Goal: Find specific page/section: Find specific page/section

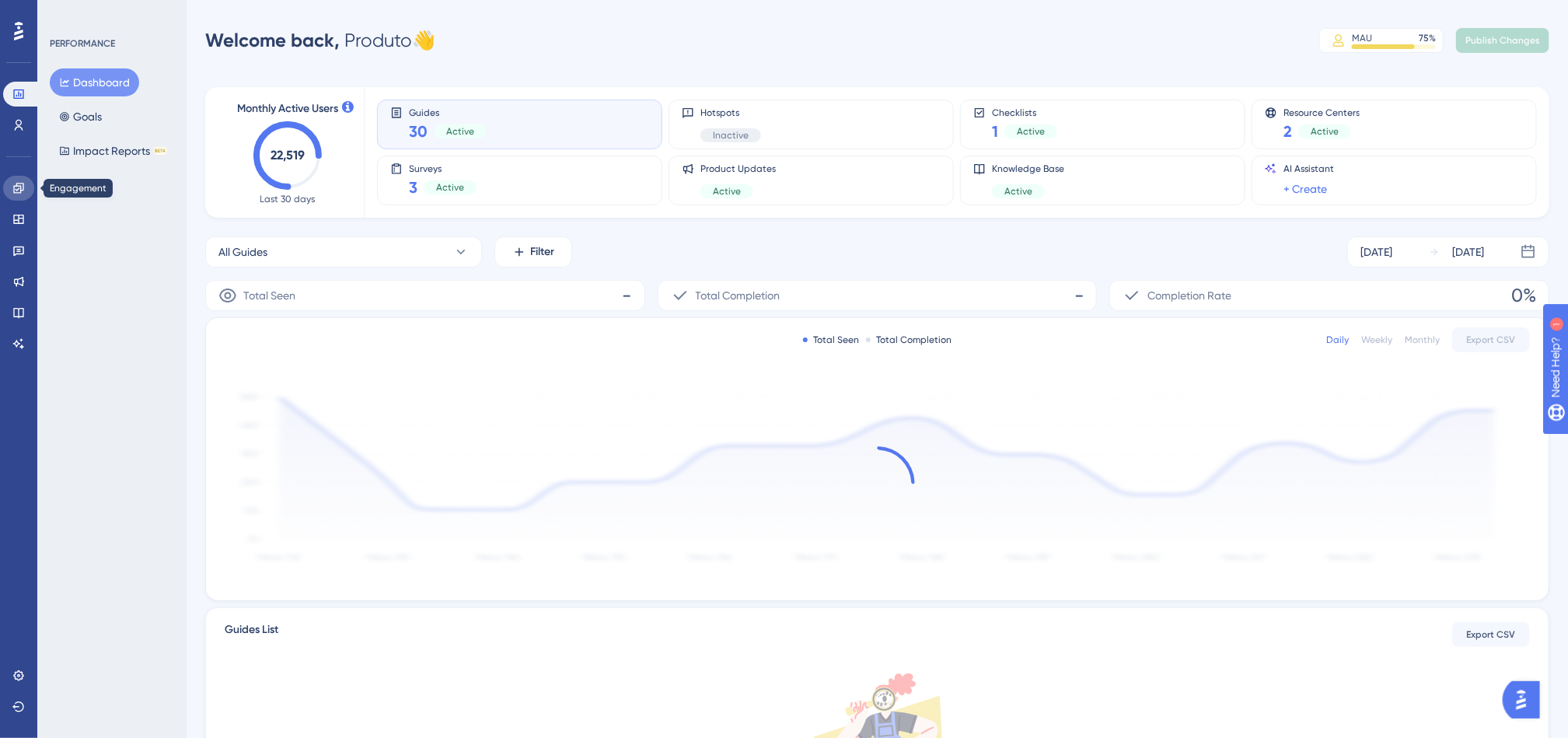
click at [22, 189] on icon at bounding box center [18, 188] width 13 height 13
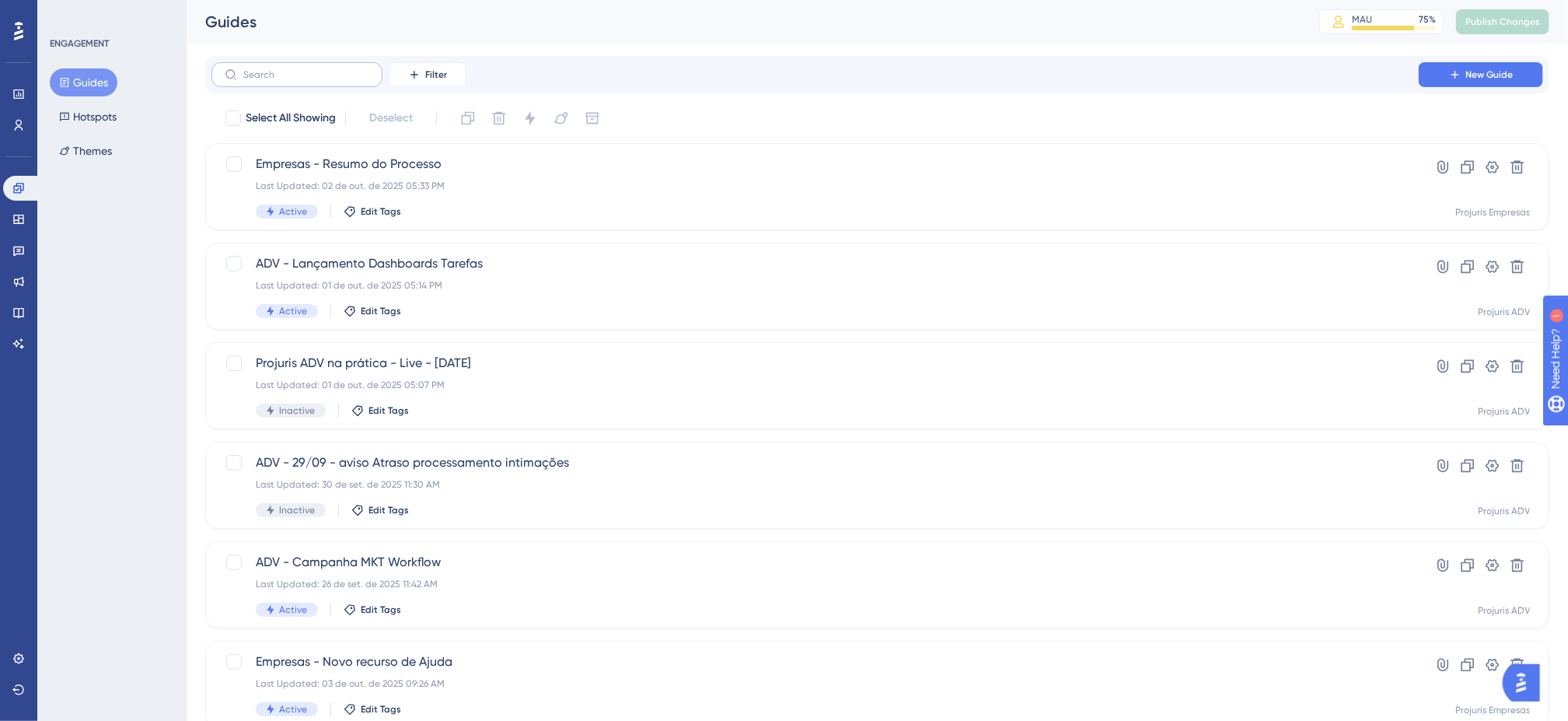
click at [348, 66] on label at bounding box center [297, 75] width 171 height 25
click at [348, 69] on input "text" at bounding box center [307, 74] width 126 height 11
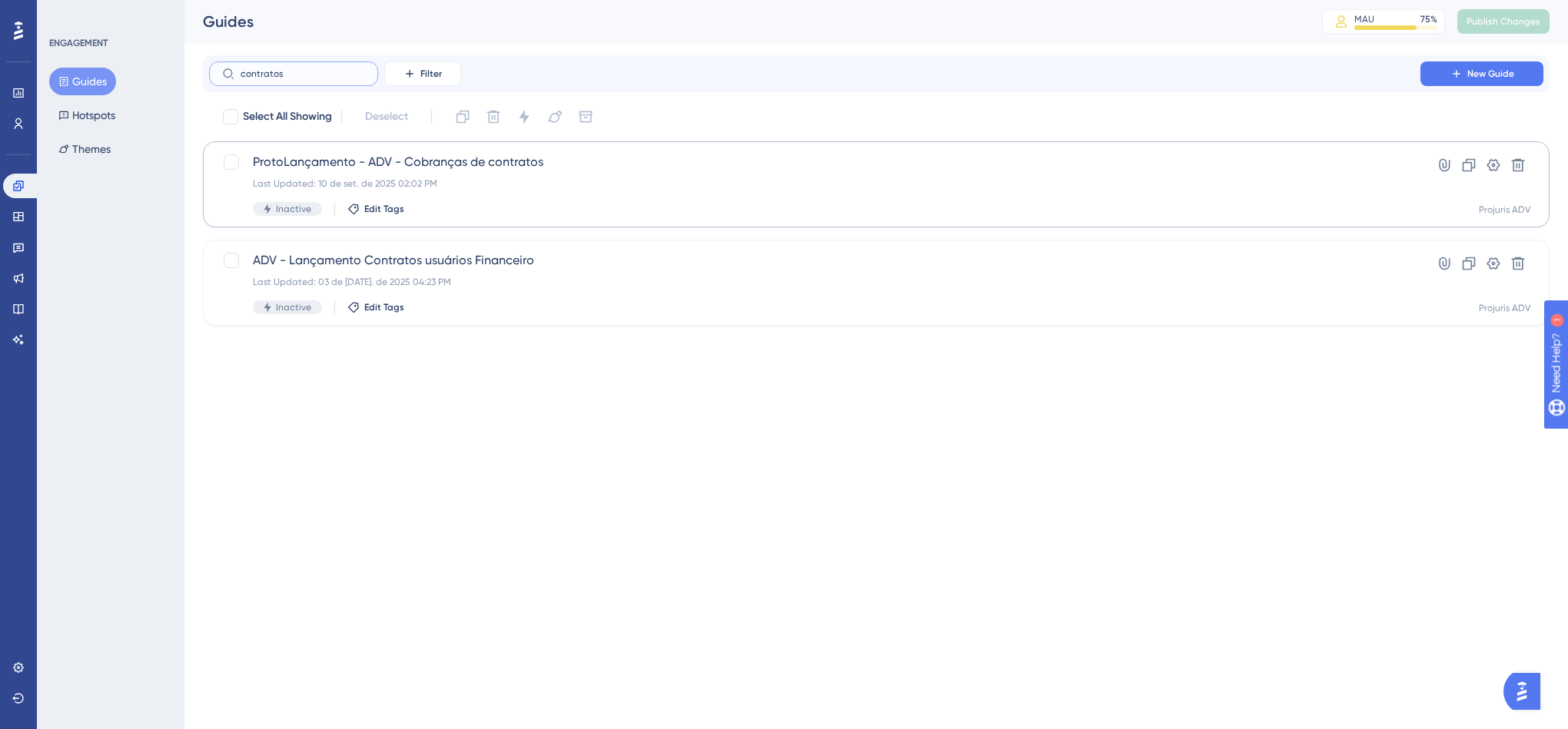
type input "contratos"
click at [972, 203] on div "Inactive Edit Tags" at bounding box center [814, 208] width 1124 height 14
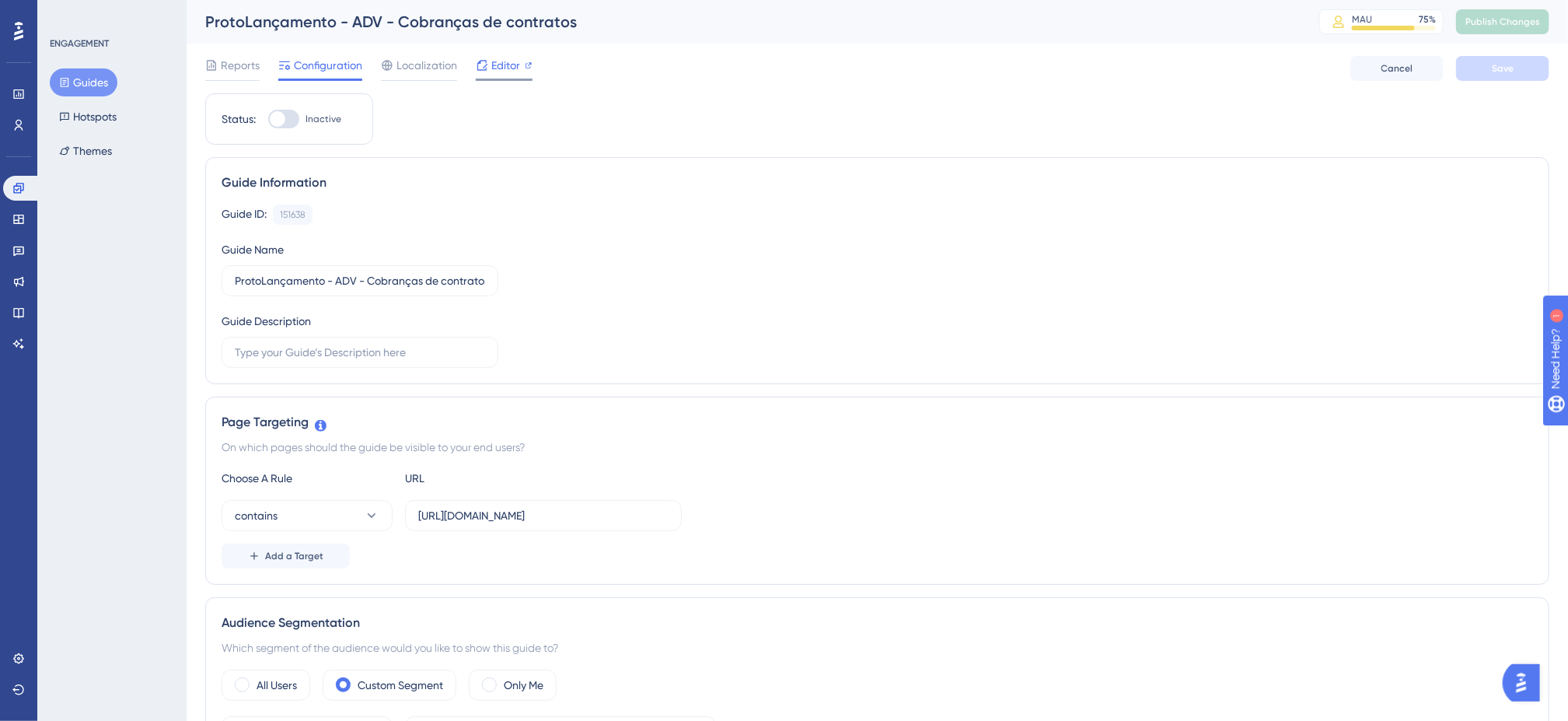
click at [502, 73] on span "Editor" at bounding box center [506, 66] width 29 height 18
